Goal: Navigation & Orientation: Find specific page/section

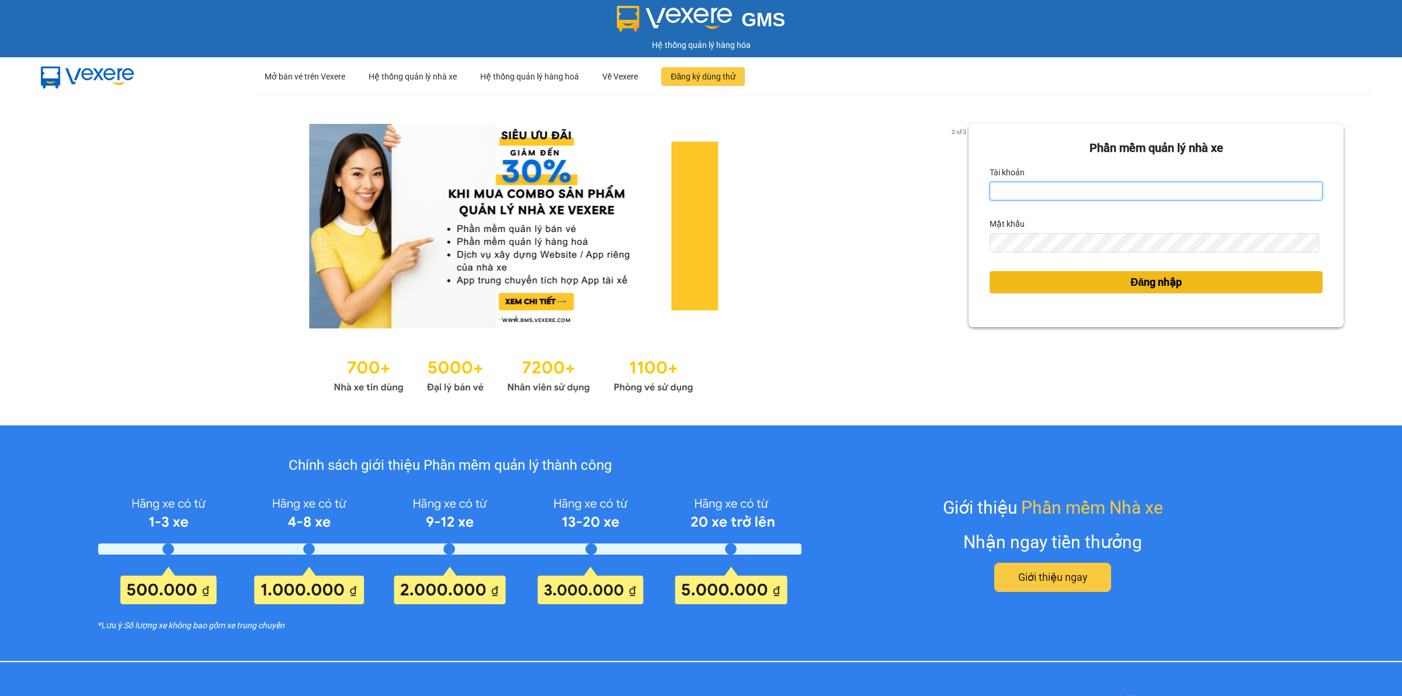
type input "quanly.nhuypy"
click at [1093, 279] on button "Đăng nhập" at bounding box center [1156, 282] width 333 height 22
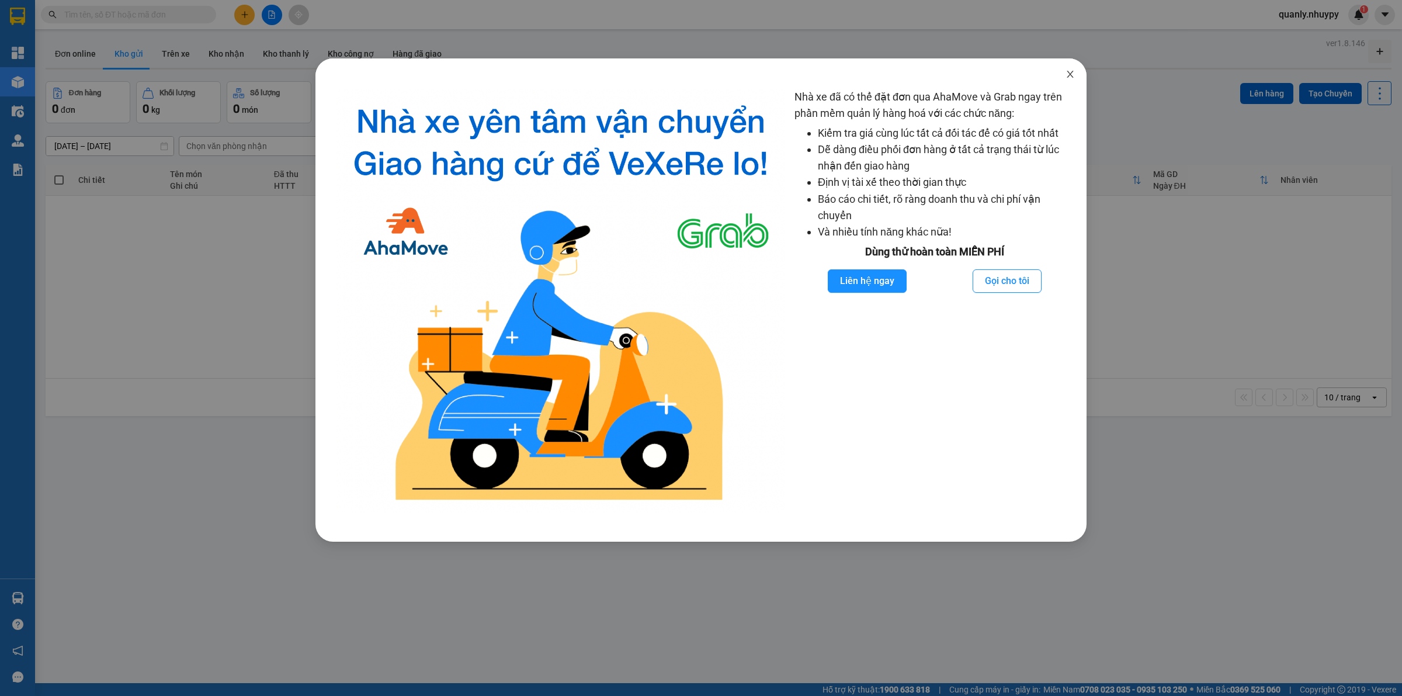
click at [1067, 70] on icon "close" at bounding box center [1070, 74] width 9 height 9
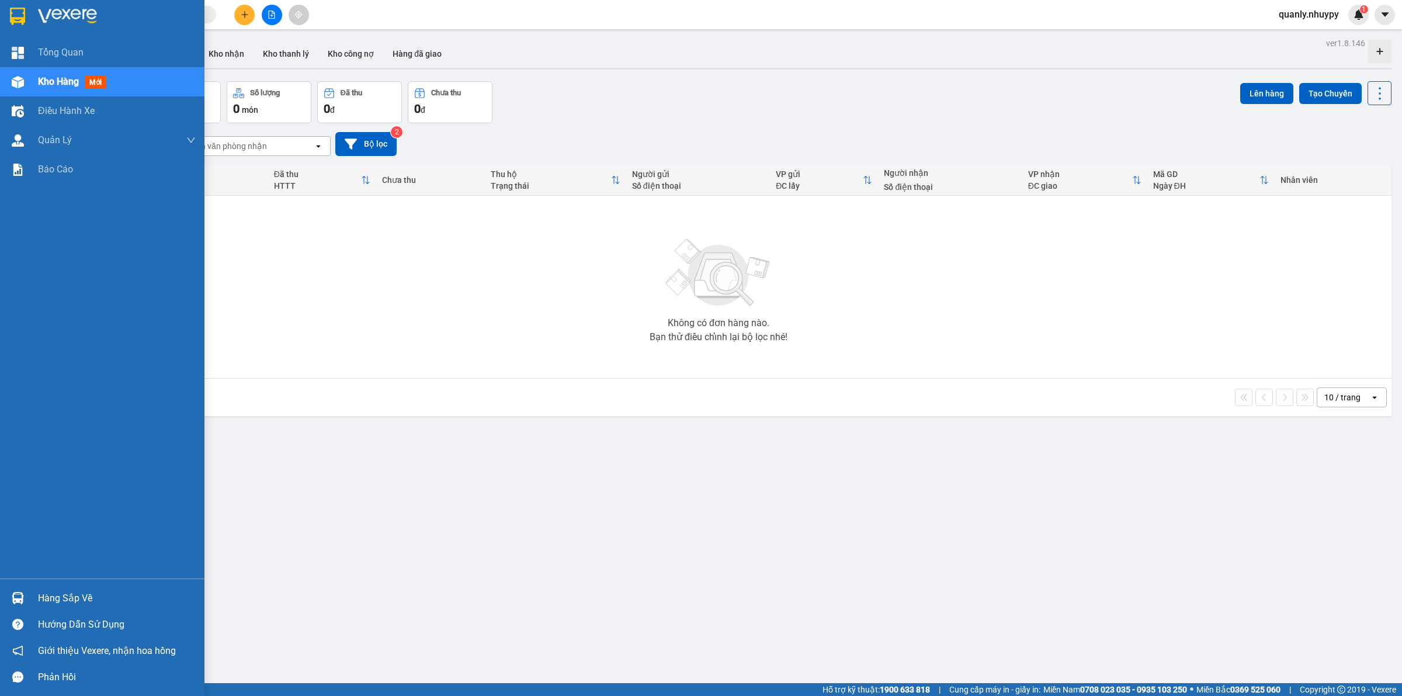
click at [68, 278] on div "[PERSON_NAME] Kho hàng mới Điều [PERSON_NAME] xe [PERSON_NAME] [PERSON_NAME] [P…" at bounding box center [102, 308] width 205 height 541
click at [66, 176] on span "Báo cáo" at bounding box center [55, 169] width 35 height 15
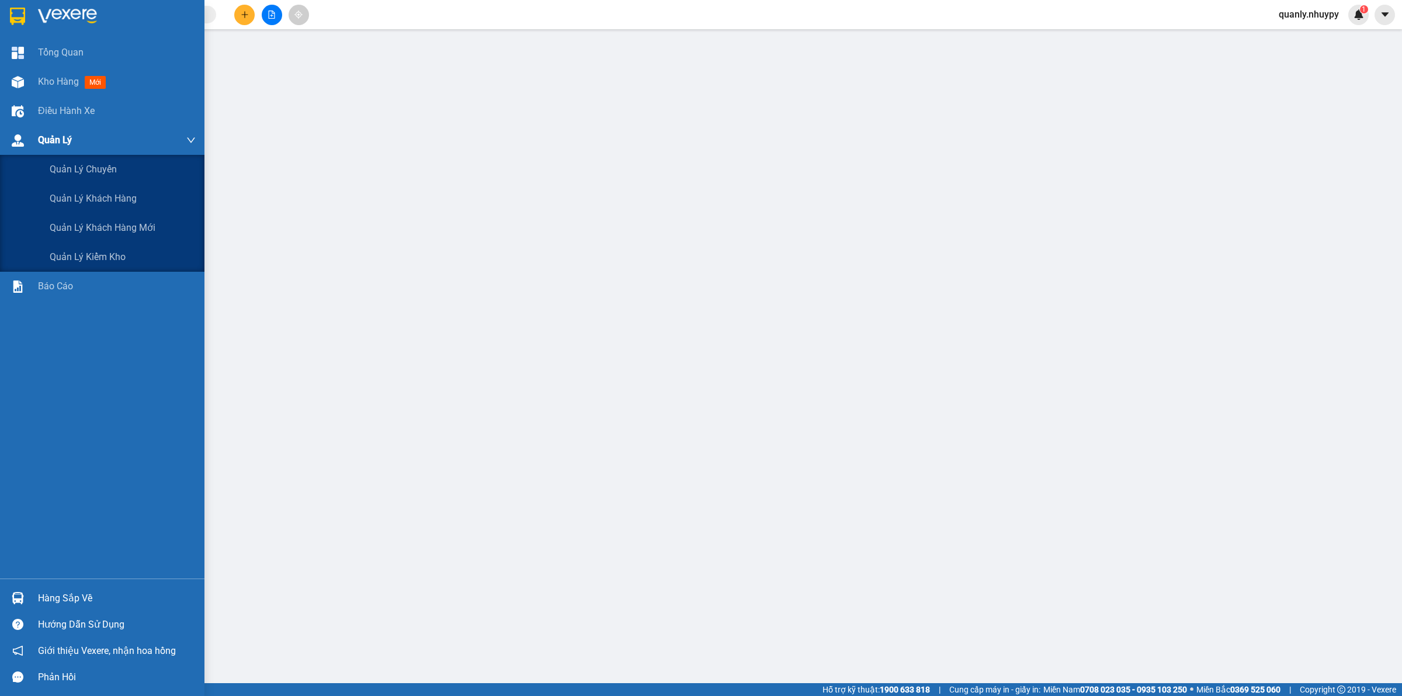
click at [79, 136] on div "Quản Lý" at bounding box center [117, 140] width 158 height 29
click at [78, 172] on span "Quản lý chuyến" at bounding box center [84, 169] width 68 height 15
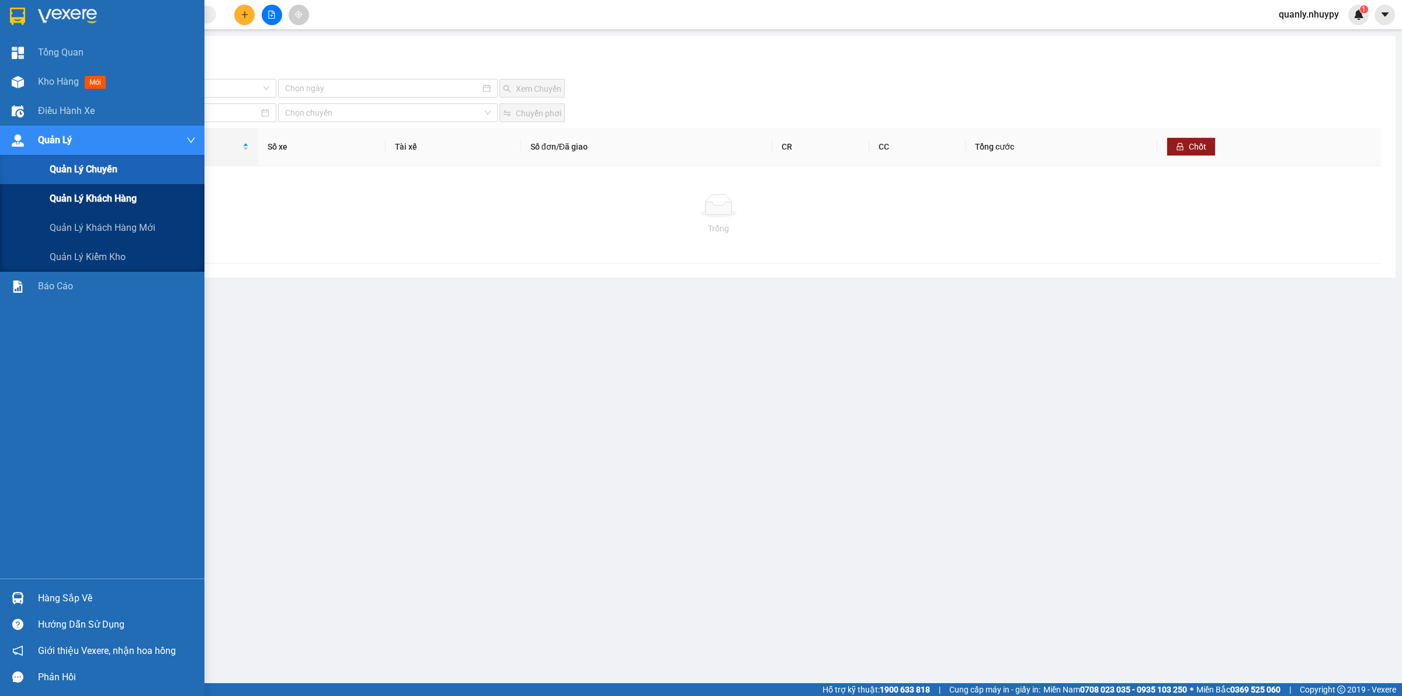
click at [69, 188] on div "Quản lý khách hàng" at bounding box center [123, 198] width 146 height 29
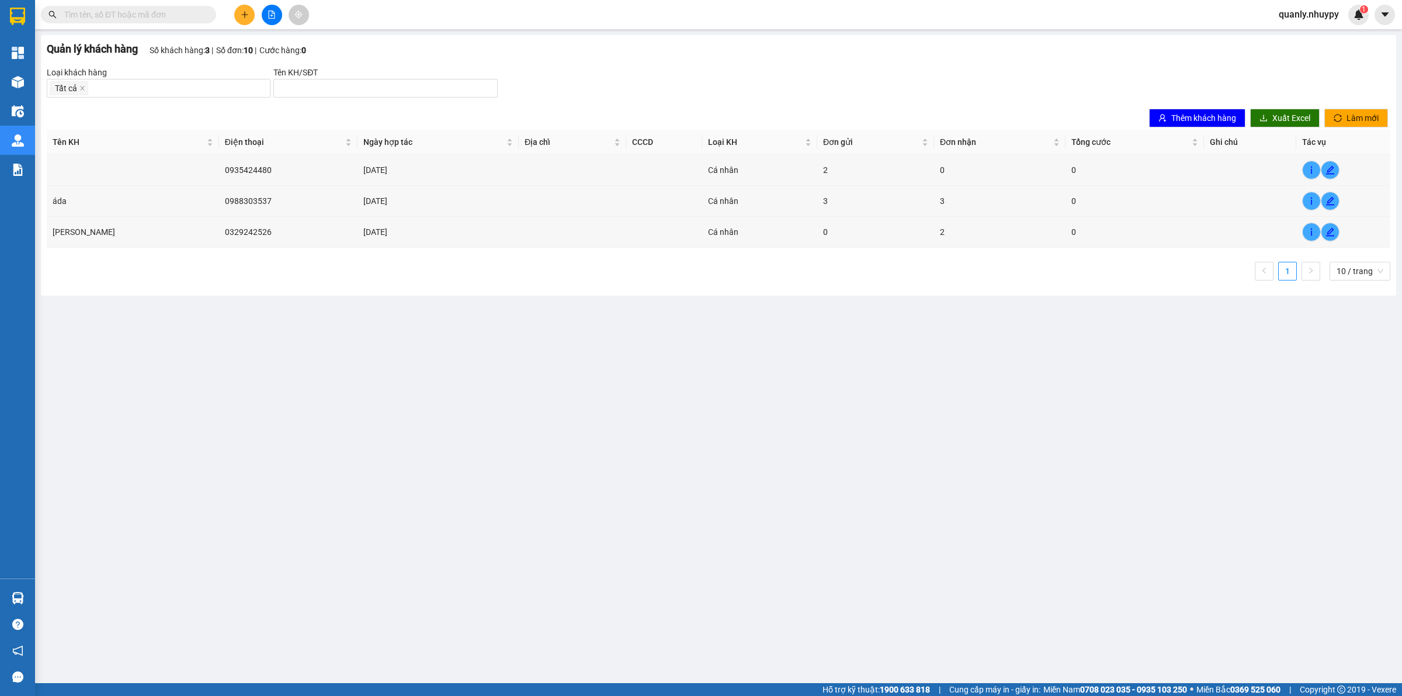
click at [667, 345] on main "[PERSON_NAME] khách hàng Số khách hàng: 3 Số đơn: 10 Cước hàng: 0 [PERS…" at bounding box center [701, 341] width 1402 height 683
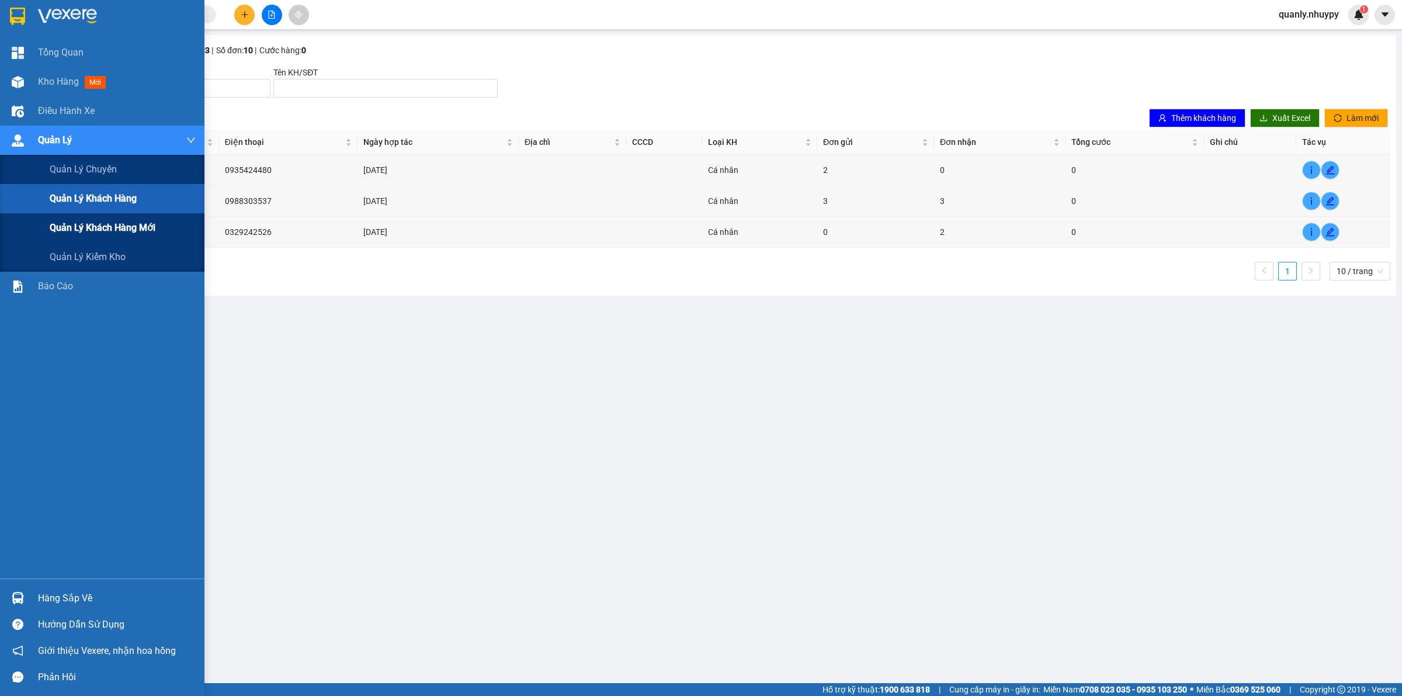
click at [88, 219] on div "Quản lý khách hàng mới" at bounding box center [123, 227] width 146 height 29
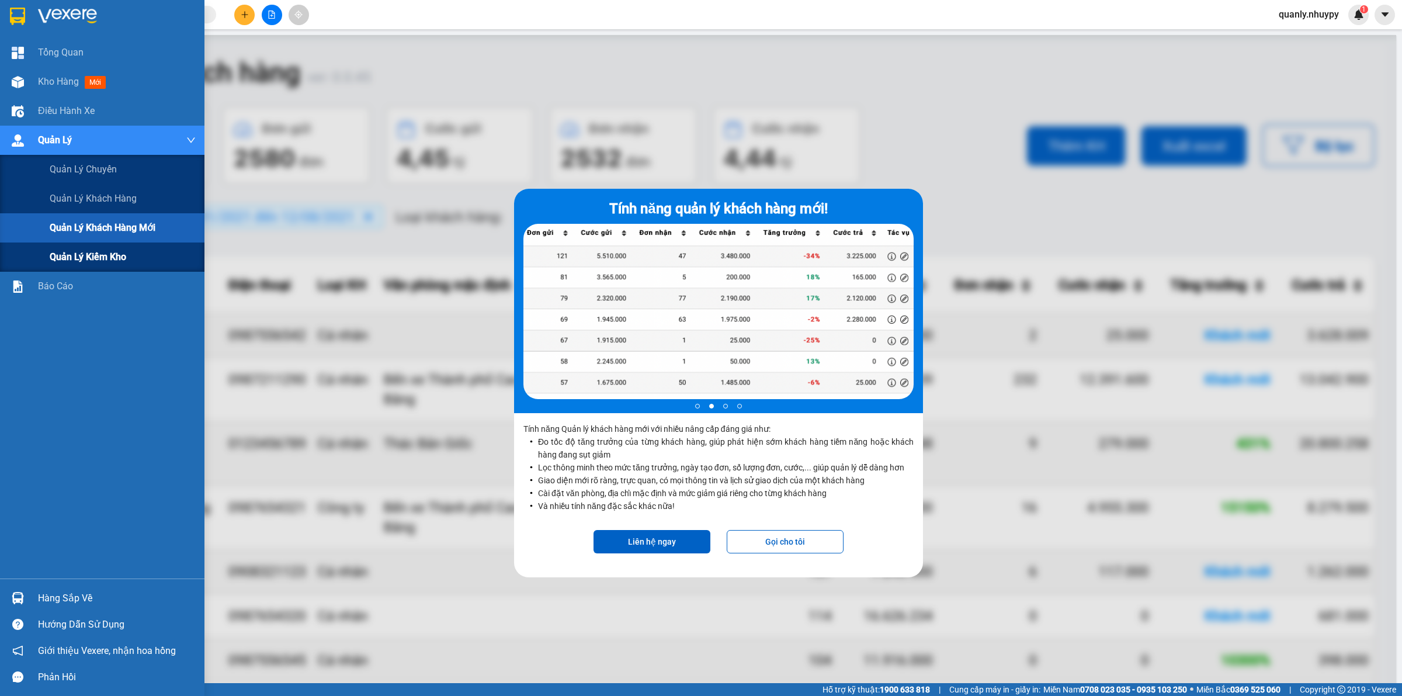
click at [63, 252] on span "Quản lý kiểm kho" at bounding box center [88, 257] width 77 height 15
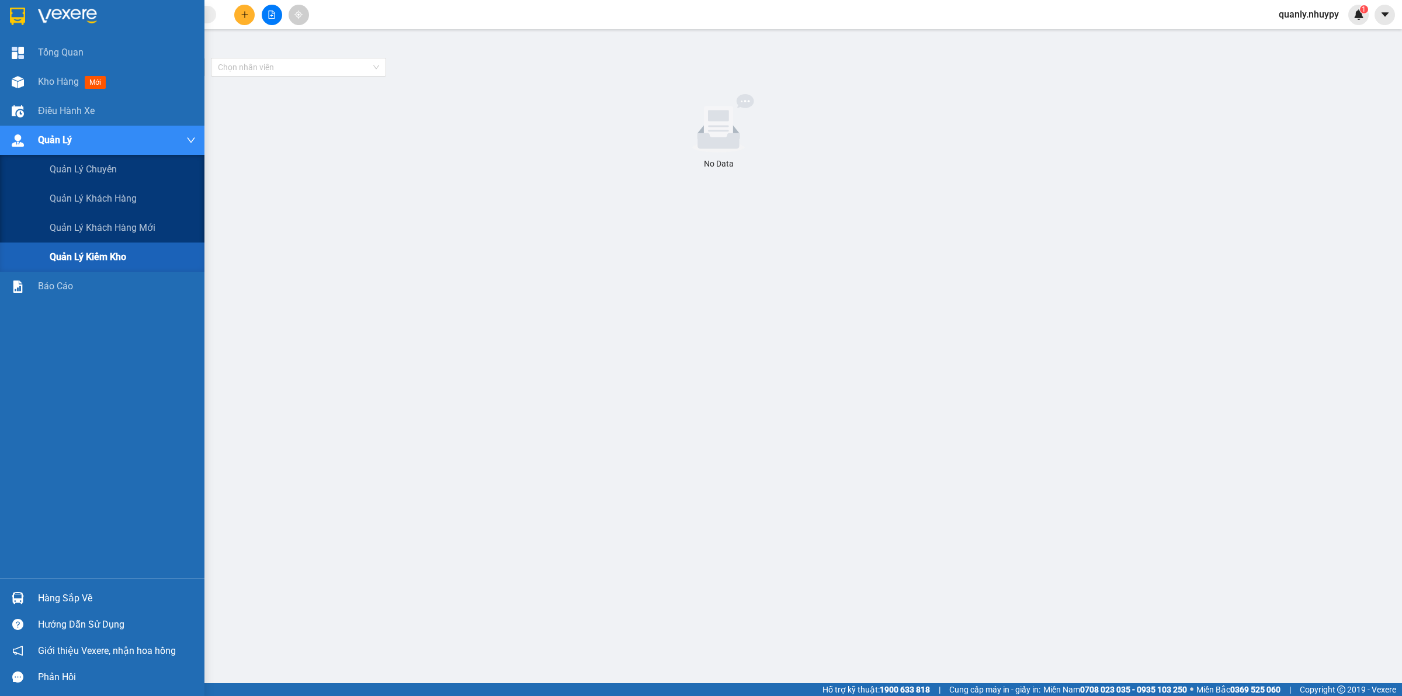
click at [182, 138] on div "Quản Lý" at bounding box center [117, 140] width 158 height 29
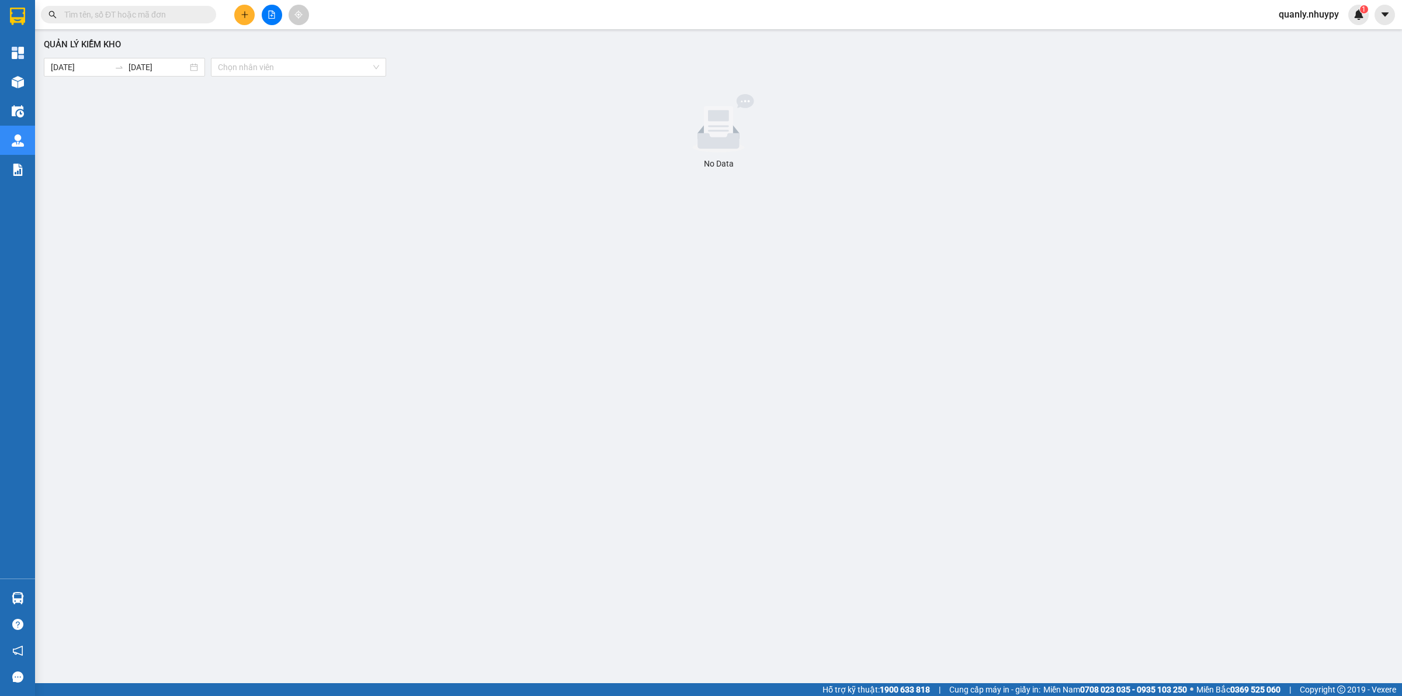
click at [154, 110] on div at bounding box center [718, 123] width 1340 height 58
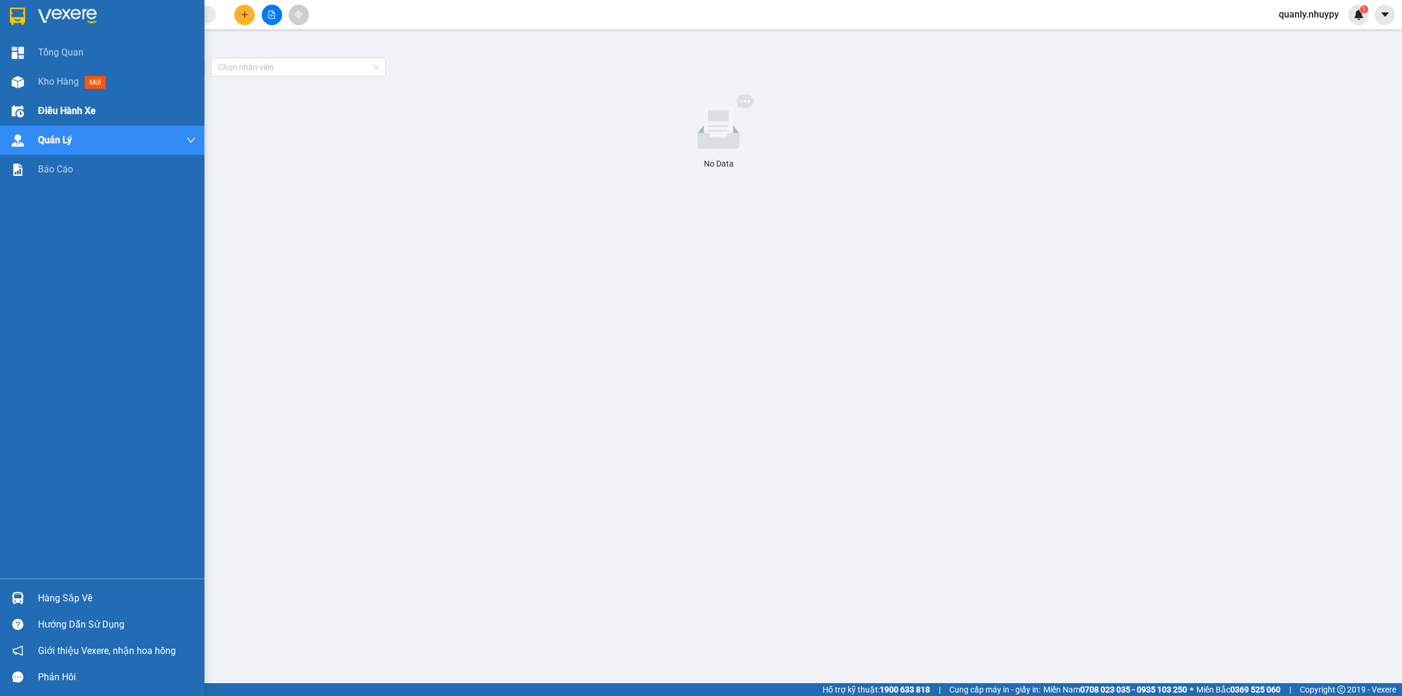
click at [28, 115] on div "Điều hành xe" at bounding box center [102, 110] width 205 height 29
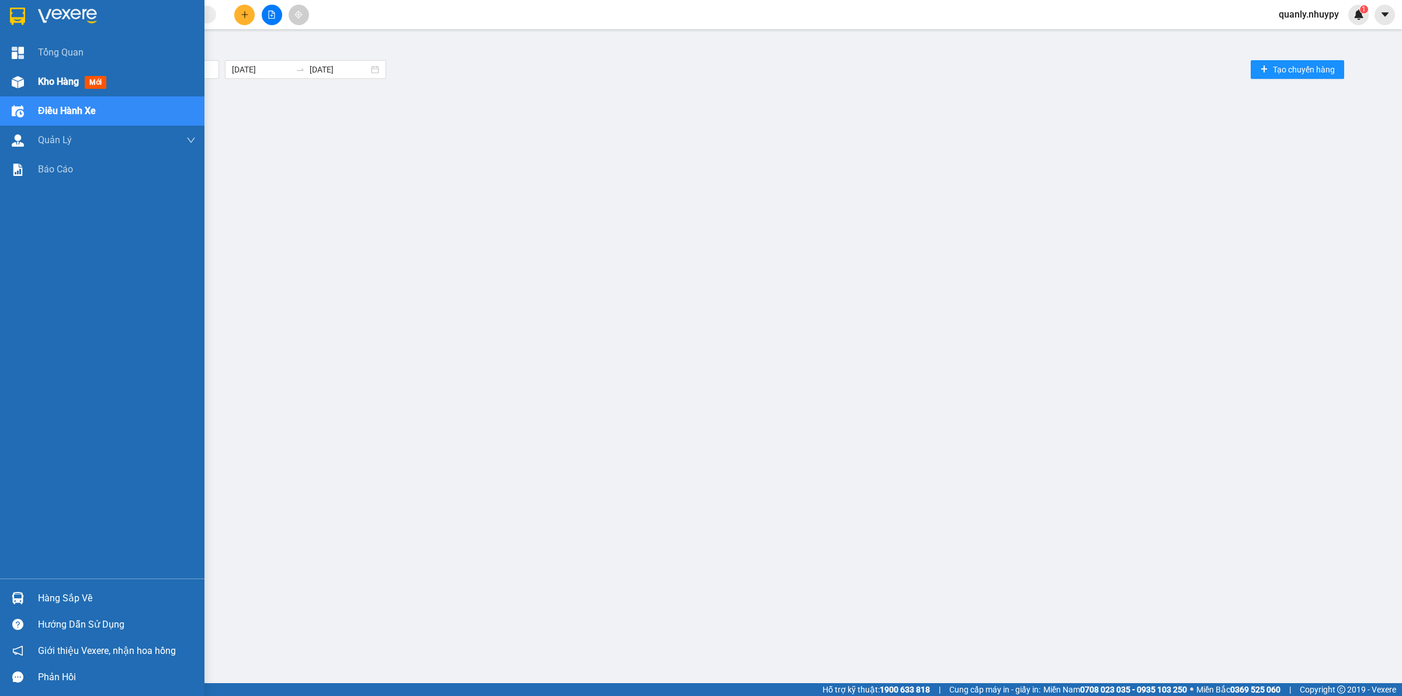
click at [95, 77] on span "mới" at bounding box center [96, 82] width 22 height 13
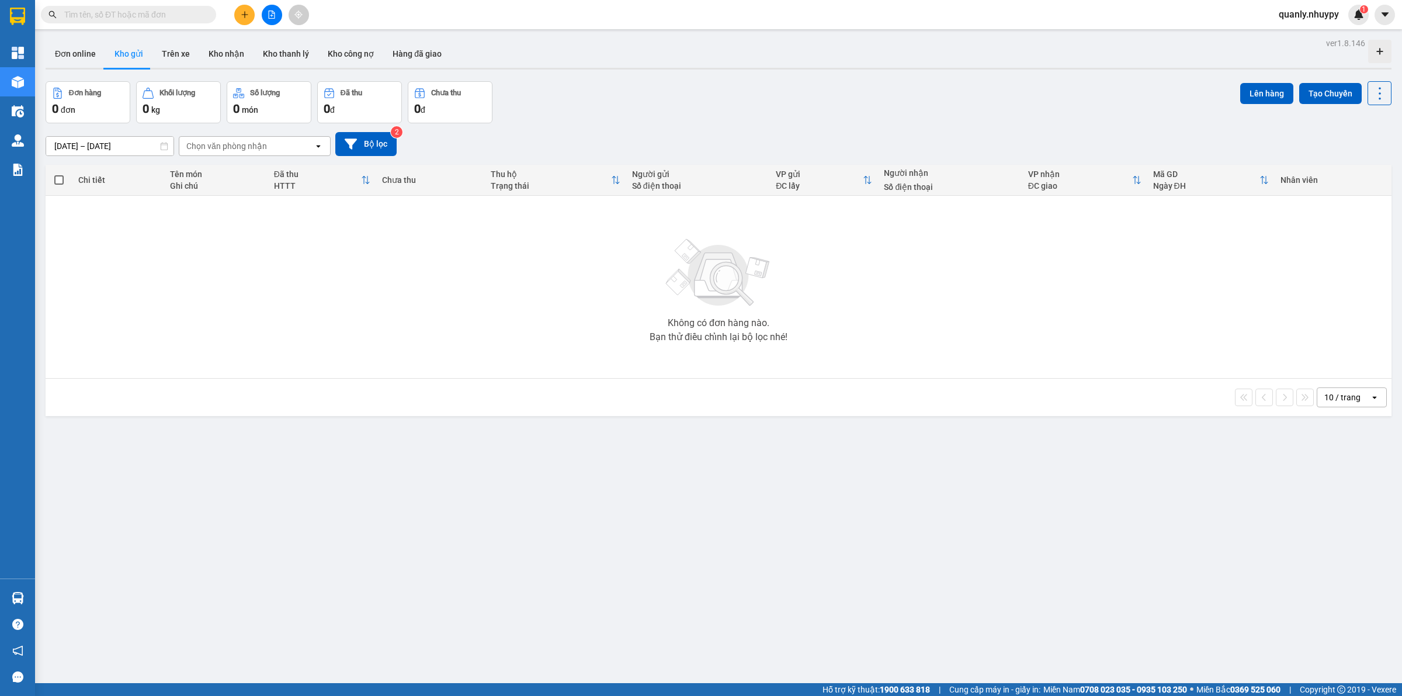
click at [102, 62] on button "Đơn online" at bounding box center [76, 54] width 60 height 28
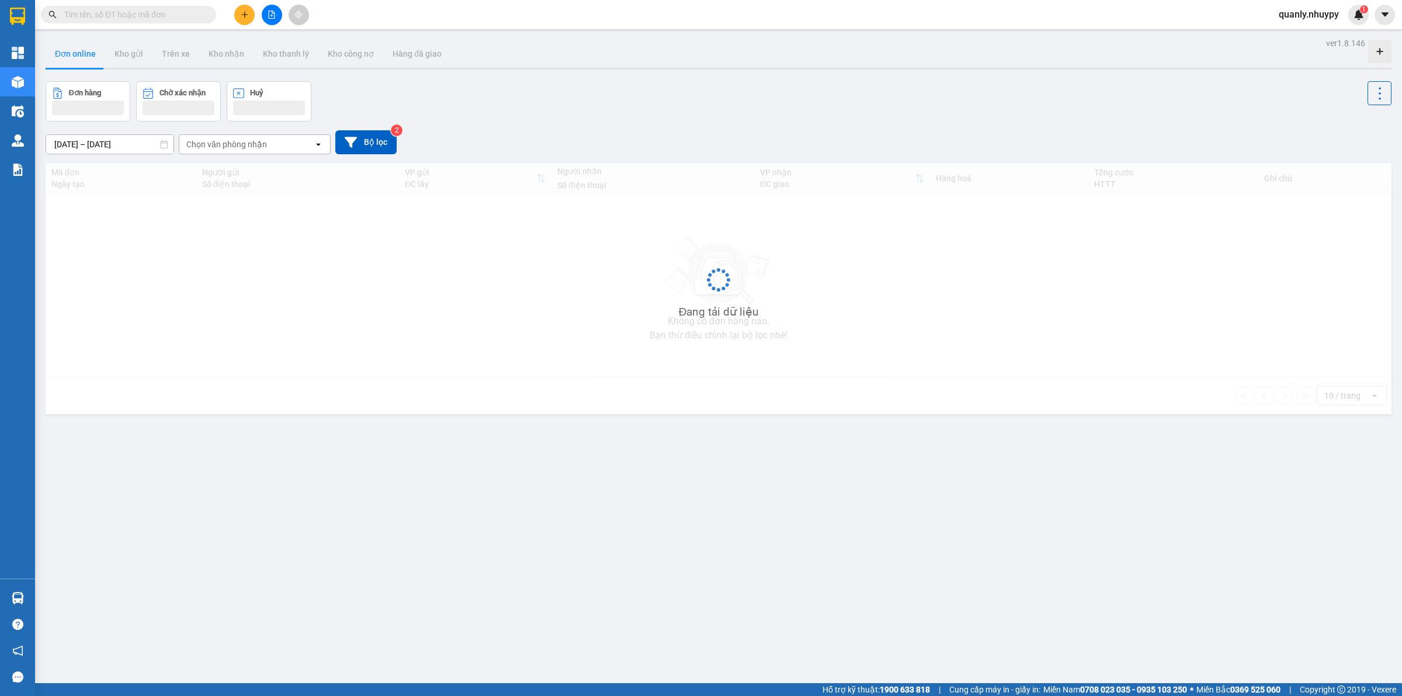
type input "[DATE] – [DATE]"
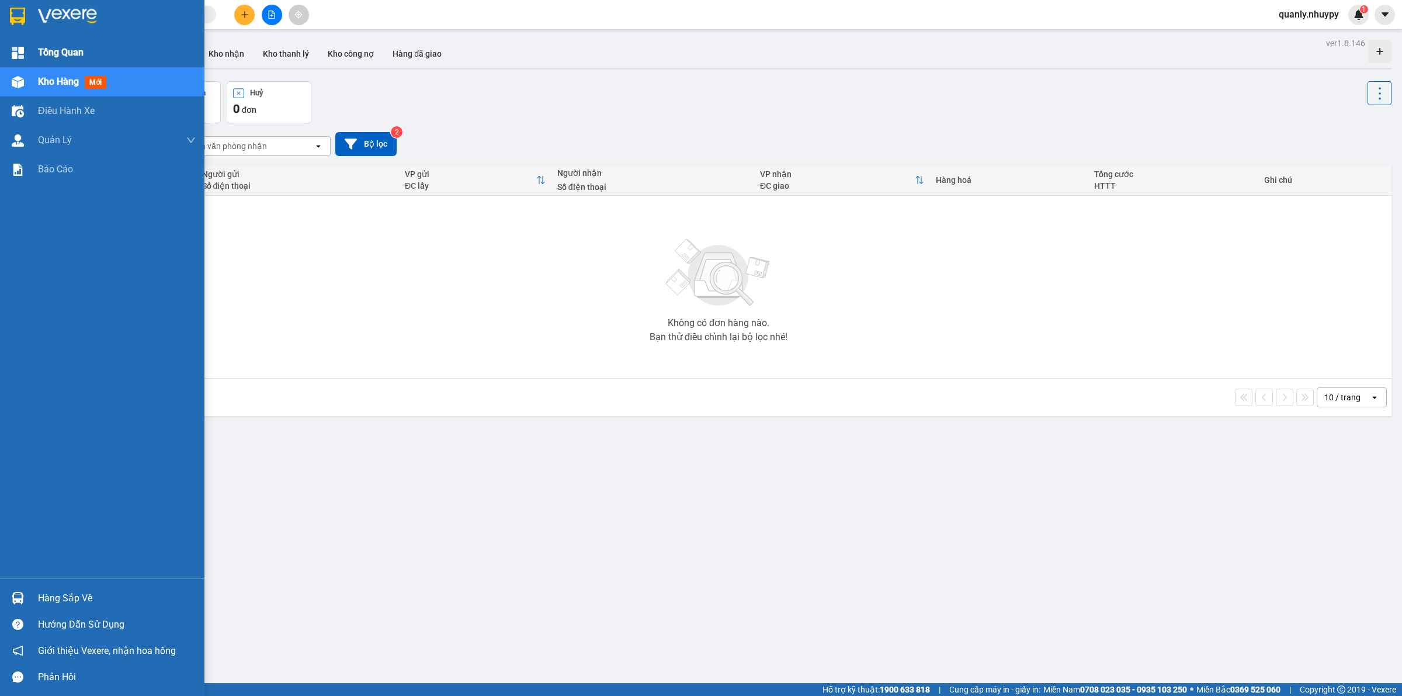
click at [33, 54] on div "Tổng Quan" at bounding box center [102, 52] width 205 height 29
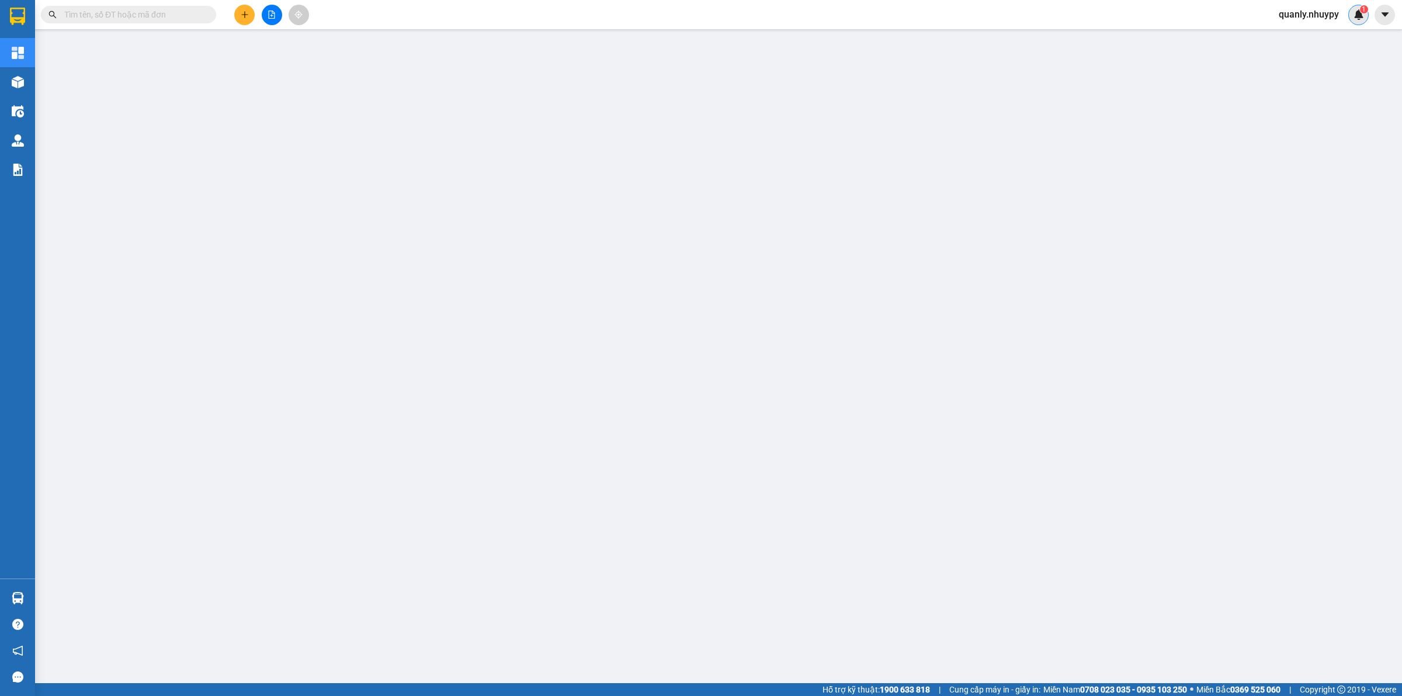
click at [1366, 16] on div "1" at bounding box center [1359, 15] width 20 height 20
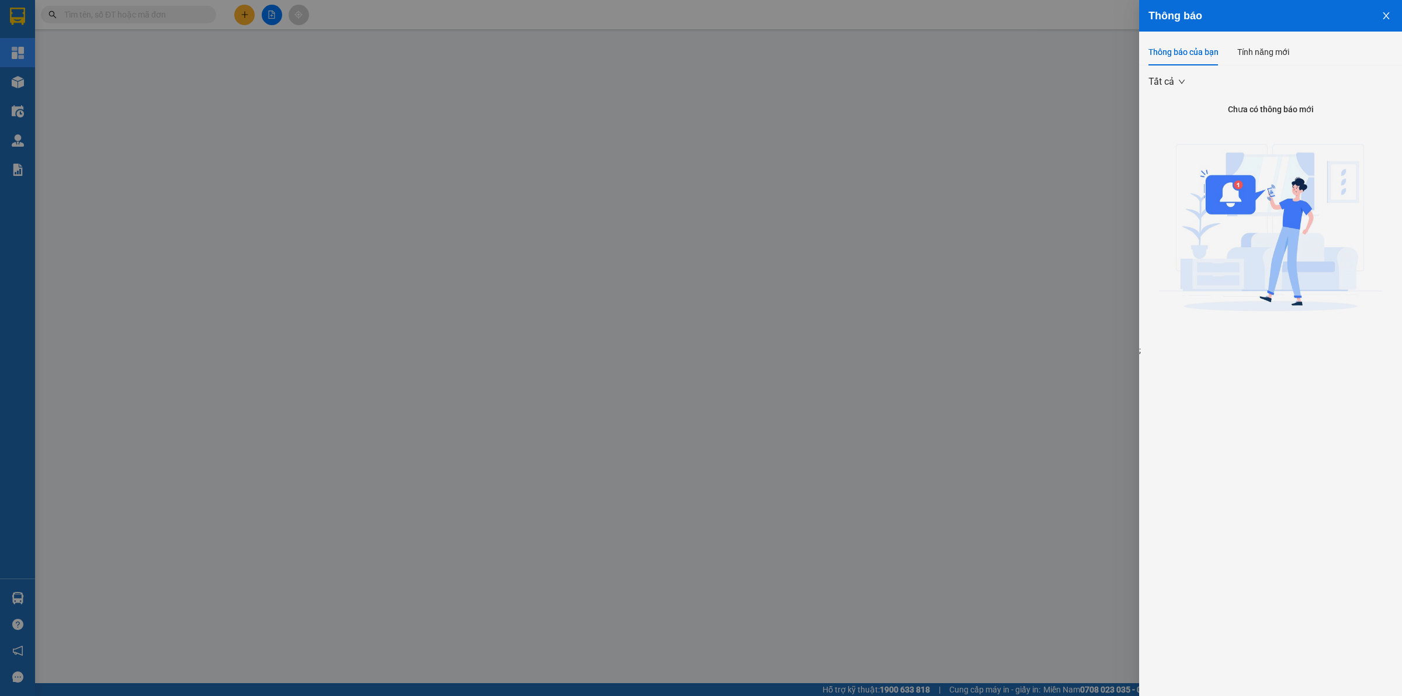
click at [1033, 319] on div at bounding box center [701, 348] width 1402 height 696
